Goal: Navigation & Orientation: Find specific page/section

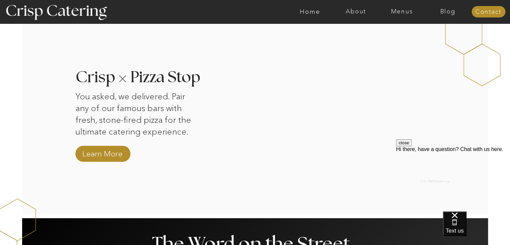
scroll to position [599, 0]
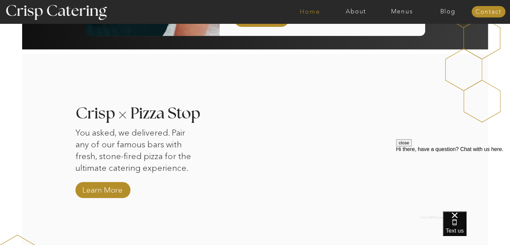
click at [310, 12] on nav "Home" at bounding box center [310, 11] width 46 height 7
click at [398, 14] on nav "Menus" at bounding box center [402, 11] width 46 height 7
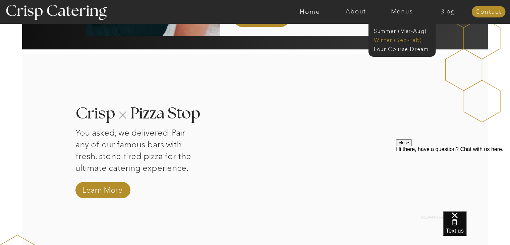
click at [389, 40] on nav "Winter (Sep-Feb)" at bounding box center [401, 39] width 55 height 6
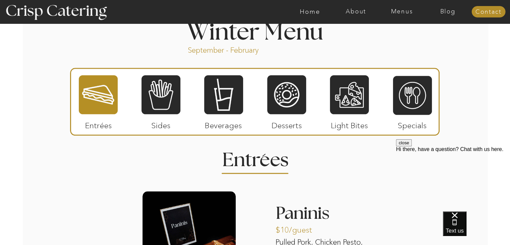
scroll to position [743, 0]
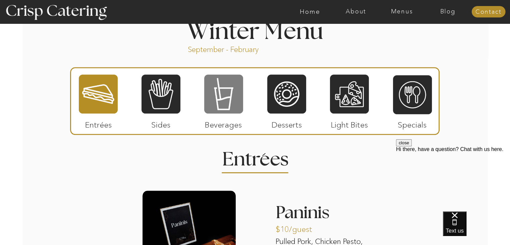
click at [214, 103] on div at bounding box center [223, 94] width 39 height 40
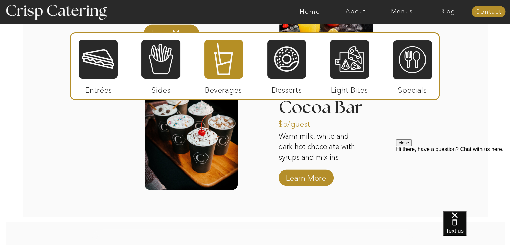
scroll to position [1090, 0]
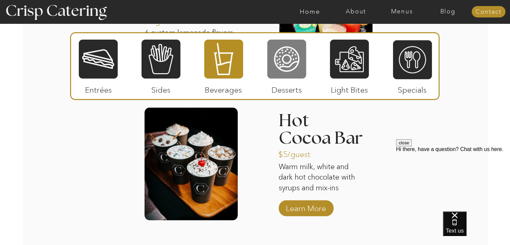
click at [275, 69] on div at bounding box center [286, 59] width 39 height 40
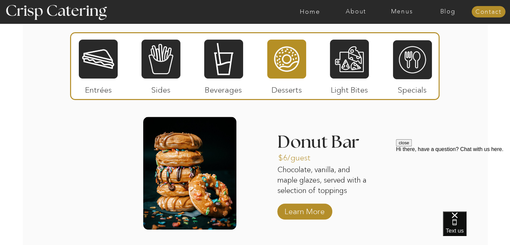
scroll to position [828, 0]
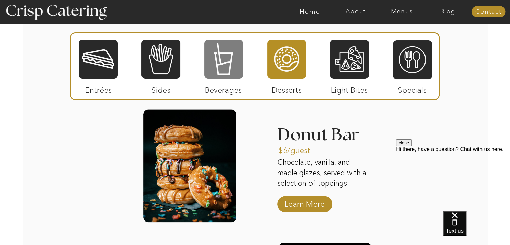
click at [235, 59] on div at bounding box center [223, 59] width 39 height 40
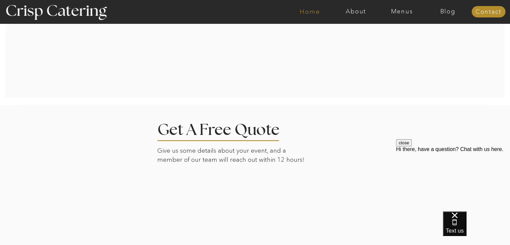
scroll to position [1429, 0]
